Goal: Navigation & Orientation: Find specific page/section

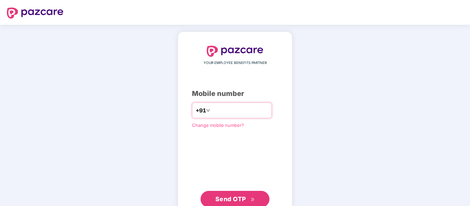
click at [220, 109] on input "number" at bounding box center [239, 110] width 56 height 11
type input "**********"
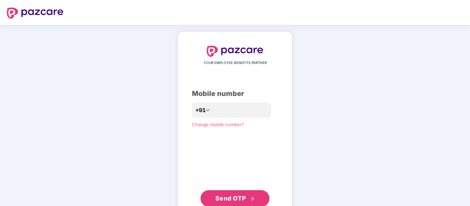
click at [237, 192] on button "Send OTP" at bounding box center [234, 198] width 69 height 17
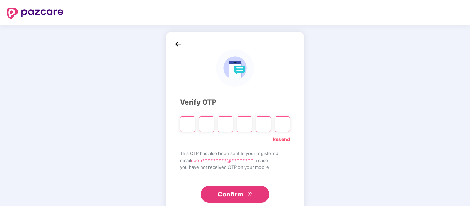
type input "*"
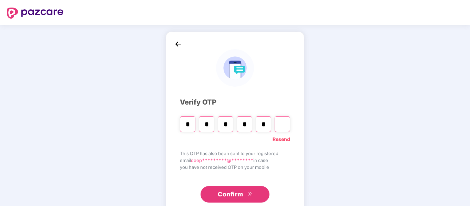
type input "*"
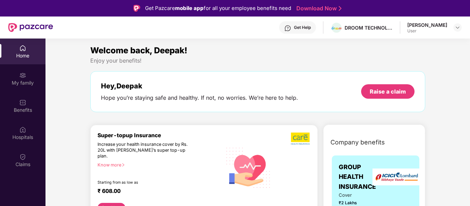
scroll to position [56, 0]
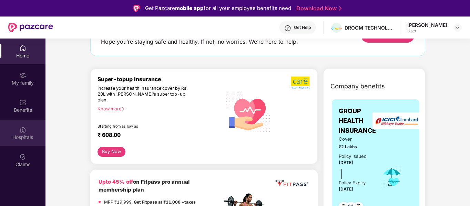
click at [20, 129] on img at bounding box center [22, 129] width 7 height 7
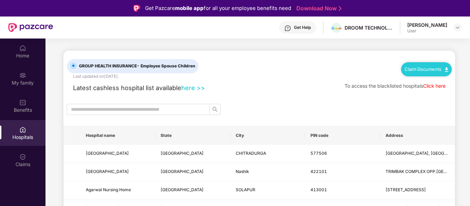
click at [193, 89] on link "here >>" at bounding box center [193, 88] width 24 height 8
